Goal: Information Seeking & Learning: Learn about a topic

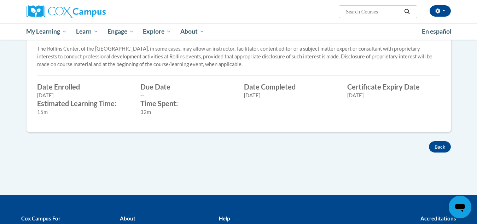
scroll to position [269, 0]
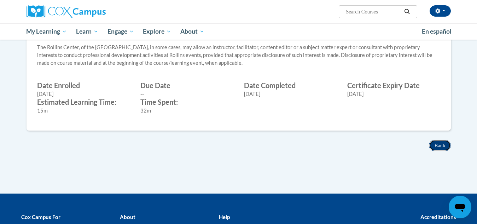
click at [445, 143] on button "Back" at bounding box center [439, 145] width 22 height 11
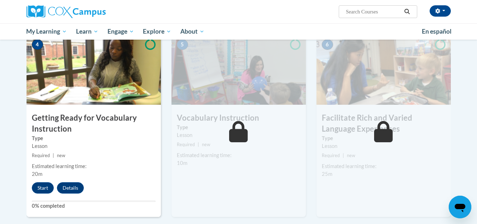
scroll to position [344, 0]
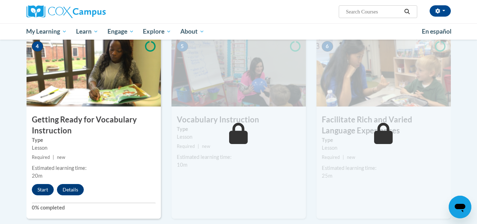
click at [51, 183] on div "4 Getting Ready for Vocabulary Instruction Type Lesson Required | new Estimated…" at bounding box center [93, 127] width 134 height 183
click at [43, 186] on button "Start" at bounding box center [43, 189] width 22 height 11
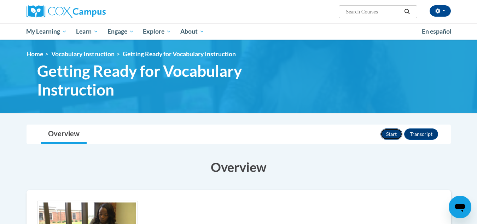
click at [389, 130] on button "Start" at bounding box center [391, 133] width 22 height 11
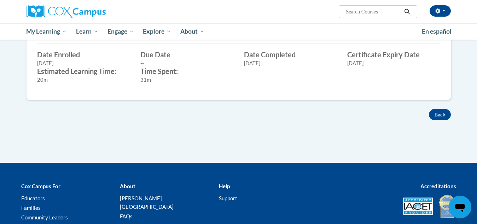
scroll to position [329, 0]
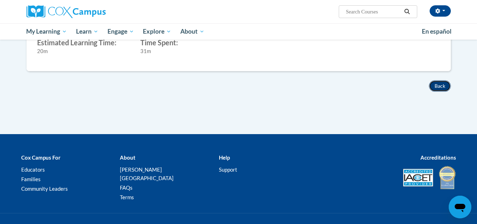
click at [442, 89] on button "Back" at bounding box center [439, 85] width 22 height 11
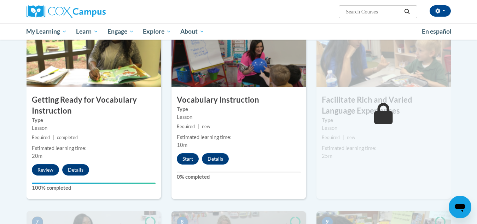
scroll to position [364, 0]
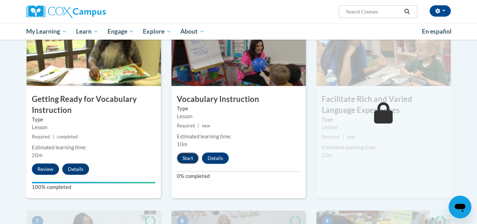
click at [191, 154] on button "Start" at bounding box center [188, 157] width 22 height 11
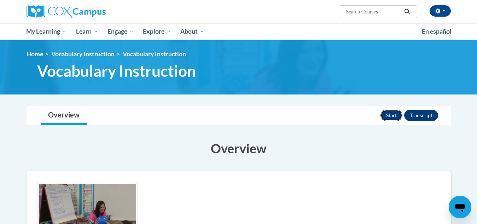
click at [388, 114] on button "Start" at bounding box center [391, 115] width 22 height 11
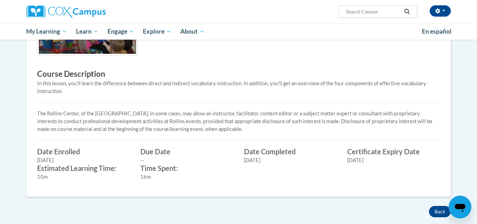
scroll to position [192, 0]
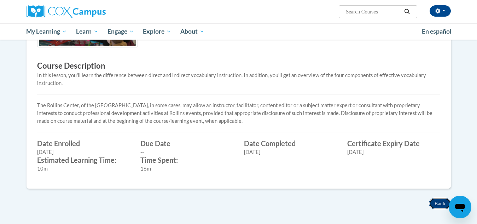
click at [436, 205] on button "Back" at bounding box center [439, 202] width 22 height 11
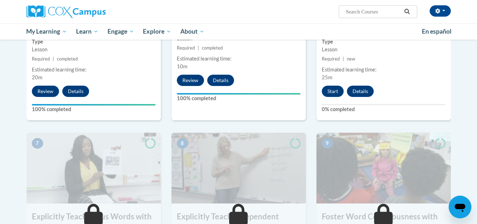
scroll to position [433, 0]
